Goal: Information Seeking & Learning: Learn about a topic

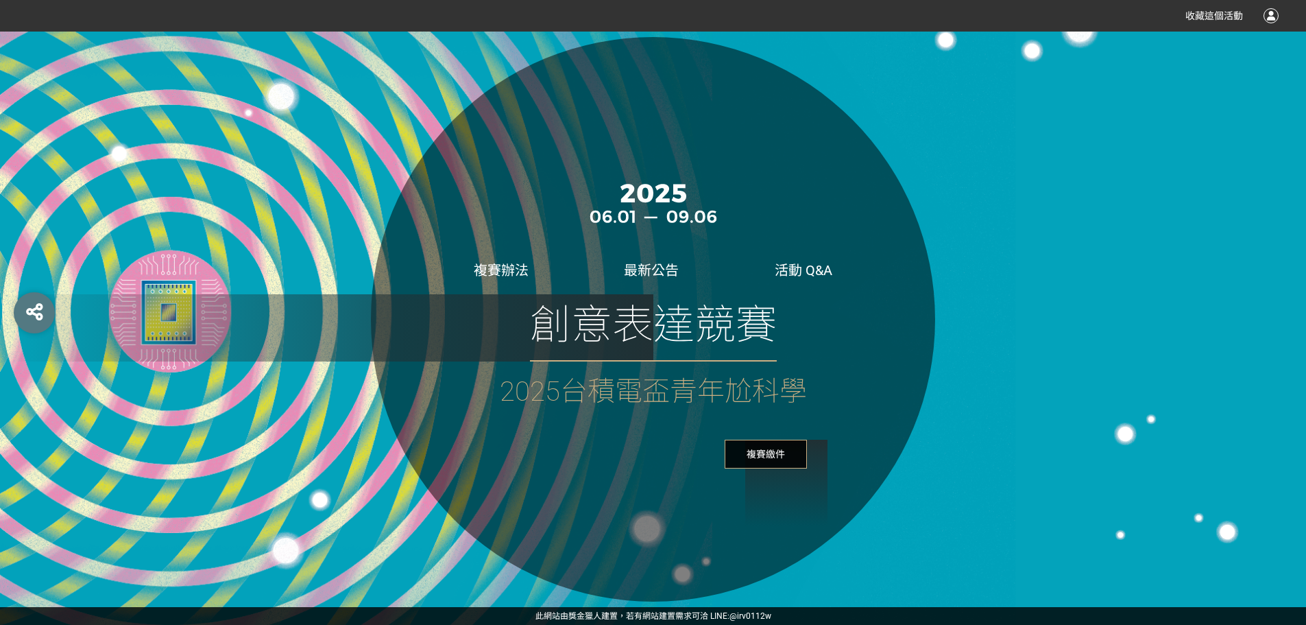
click at [803, 273] on link "活動 Q&A" at bounding box center [804, 270] width 58 height 16
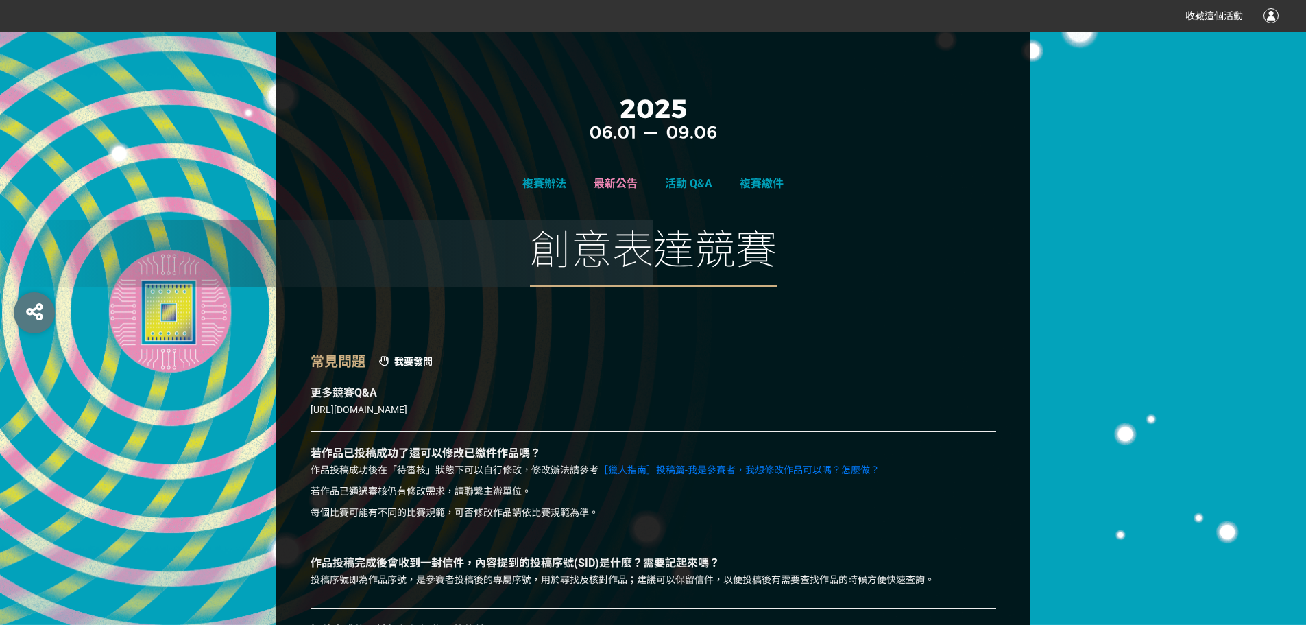
click at [612, 185] on span "最新公告" at bounding box center [616, 183] width 44 height 13
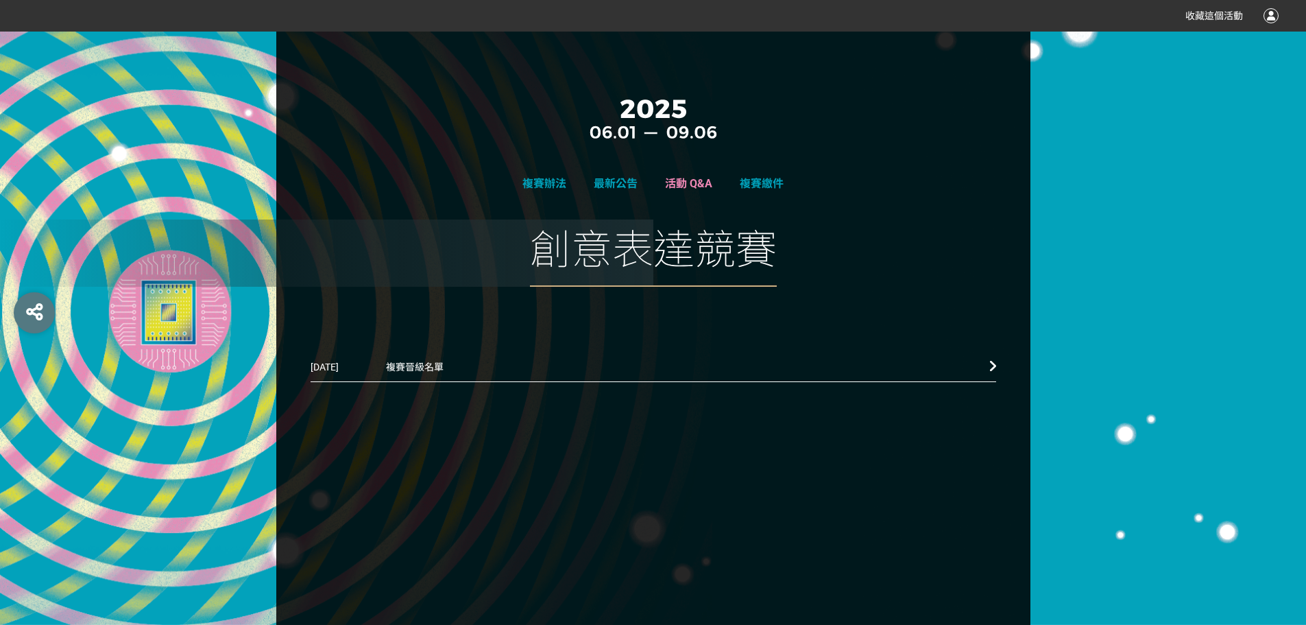
click at [675, 189] on span "活動 Q&A" at bounding box center [688, 183] width 47 height 13
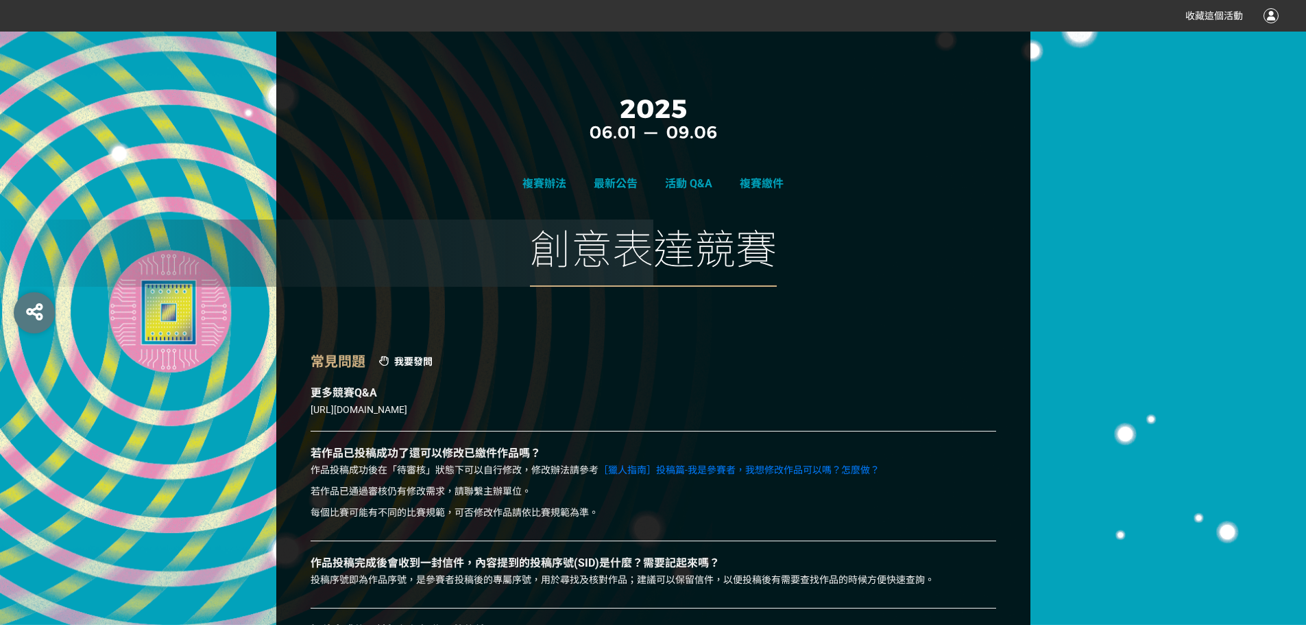
click at [1045, 174] on div "複賽辦法 最新公告 活動 Q&A 複賽繳件 創意表達競賽" at bounding box center [653, 185] width 1306 height 306
